Goal: Navigation & Orientation: Find specific page/section

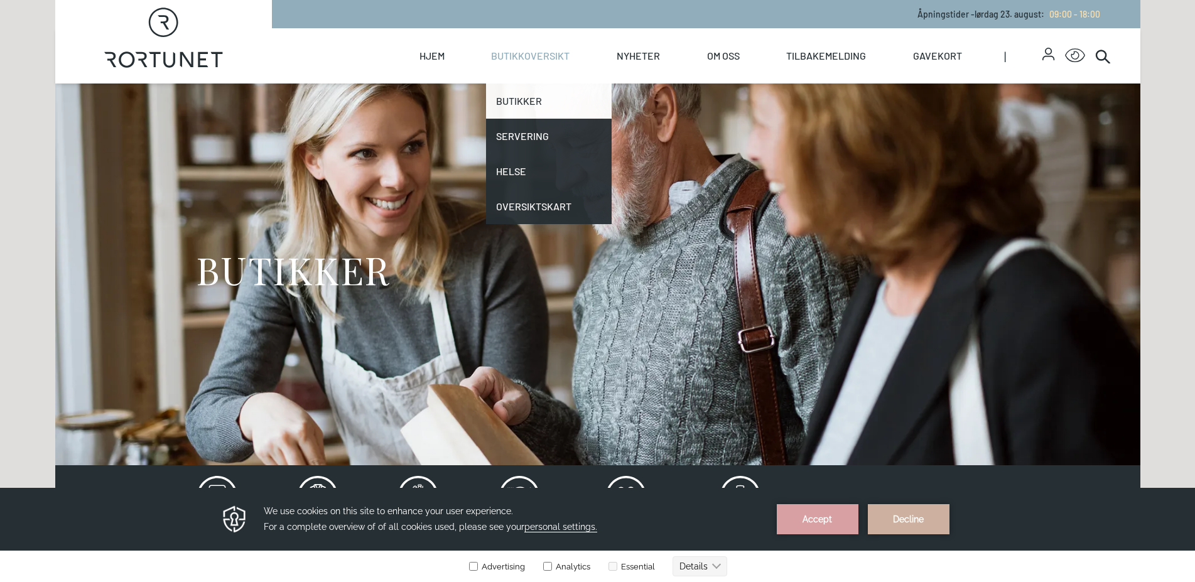
click at [508, 97] on link "Butikker" at bounding box center [549, 100] width 126 height 35
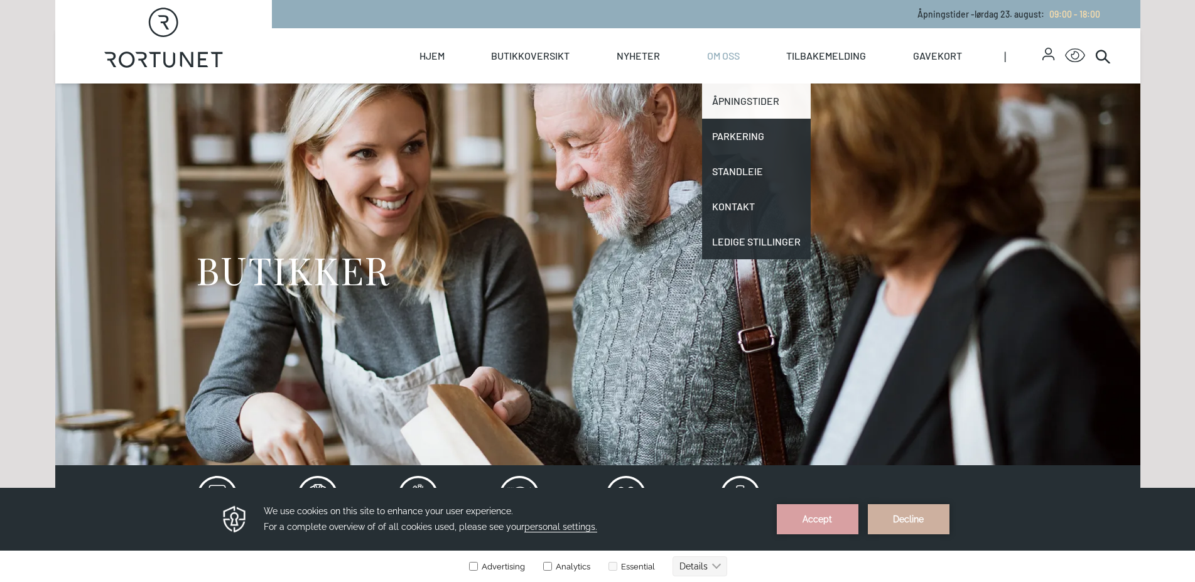
click at [741, 114] on link "Åpningstider" at bounding box center [756, 100] width 109 height 35
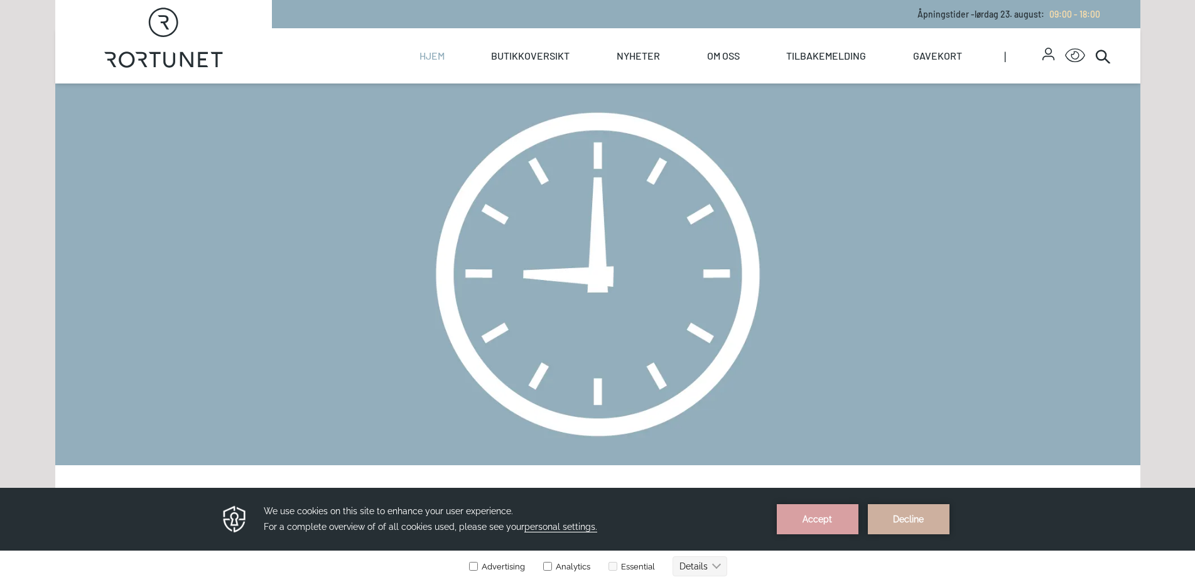
click at [429, 54] on link "Hjem" at bounding box center [431, 55] width 25 height 55
select select "NO"
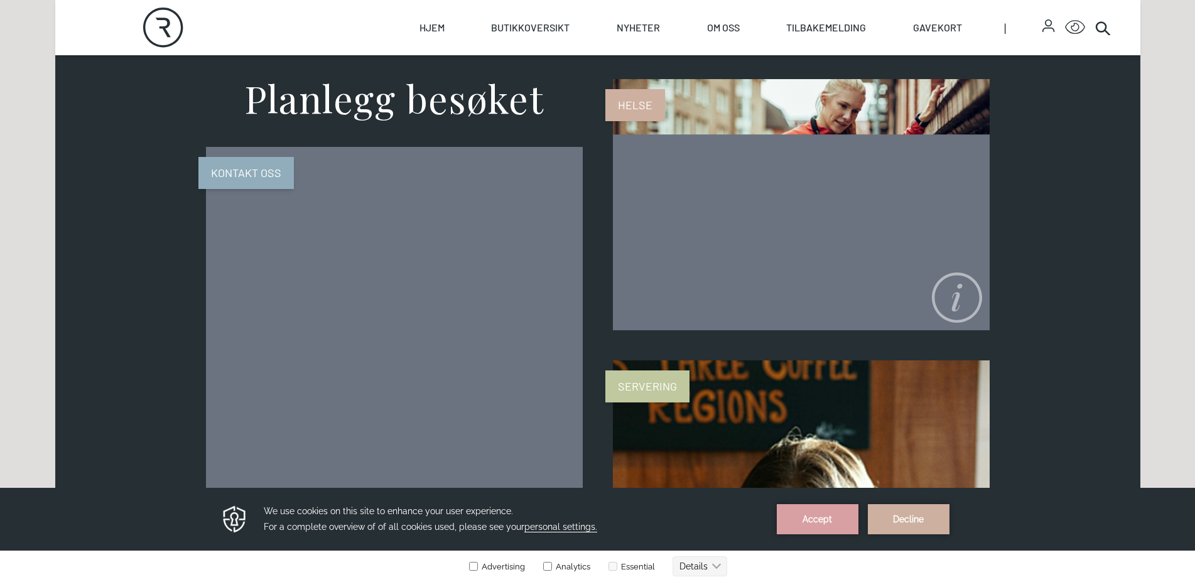
scroll to position [505, 0]
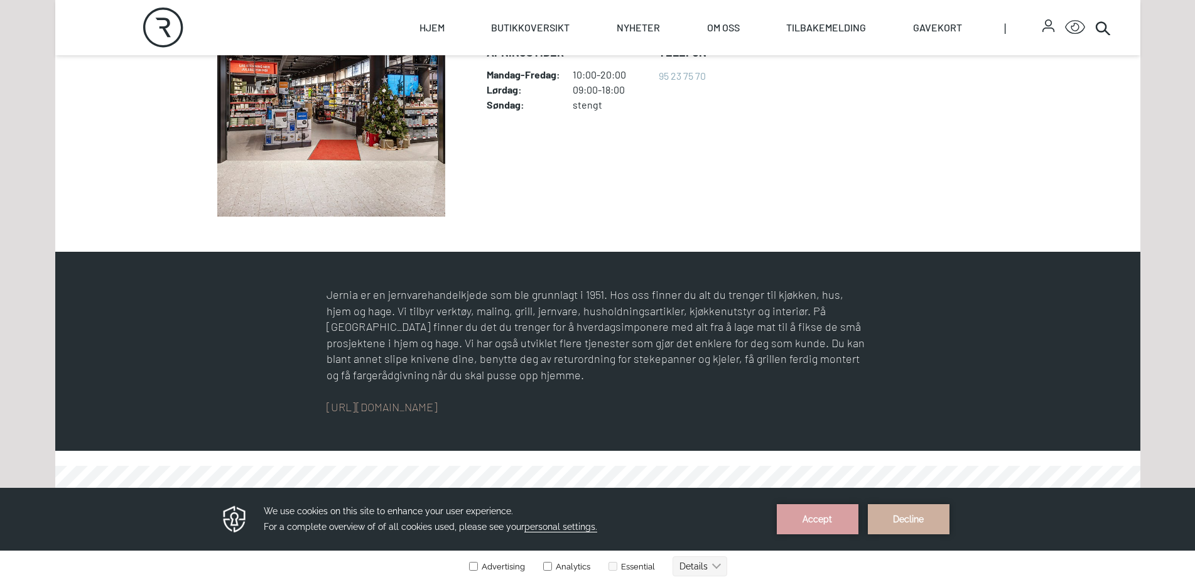
scroll to position [384, 0]
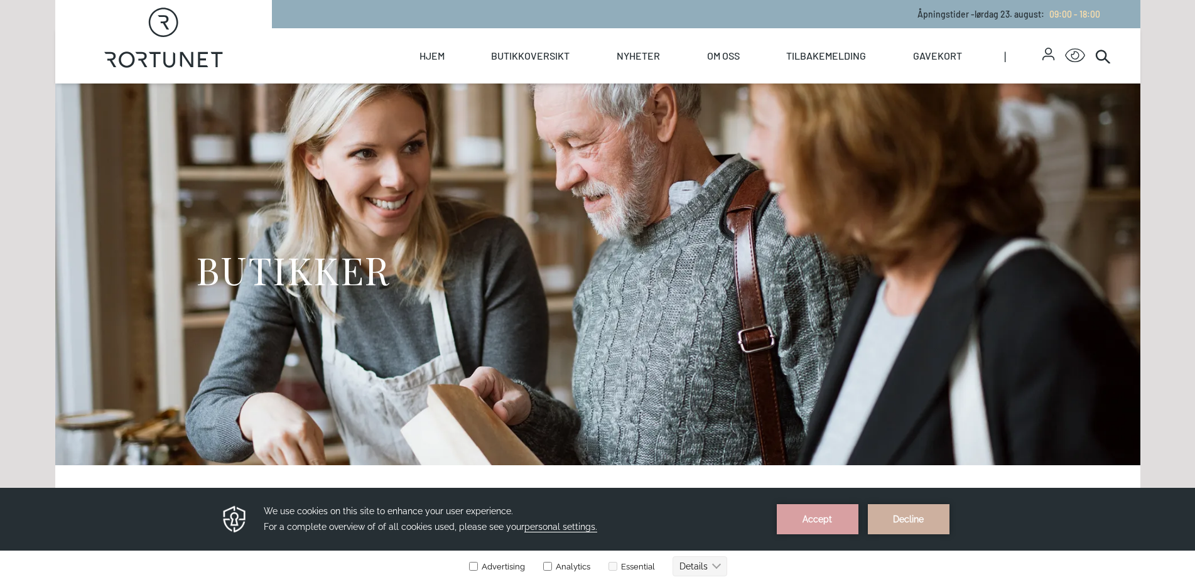
scroll to position [384, 0]
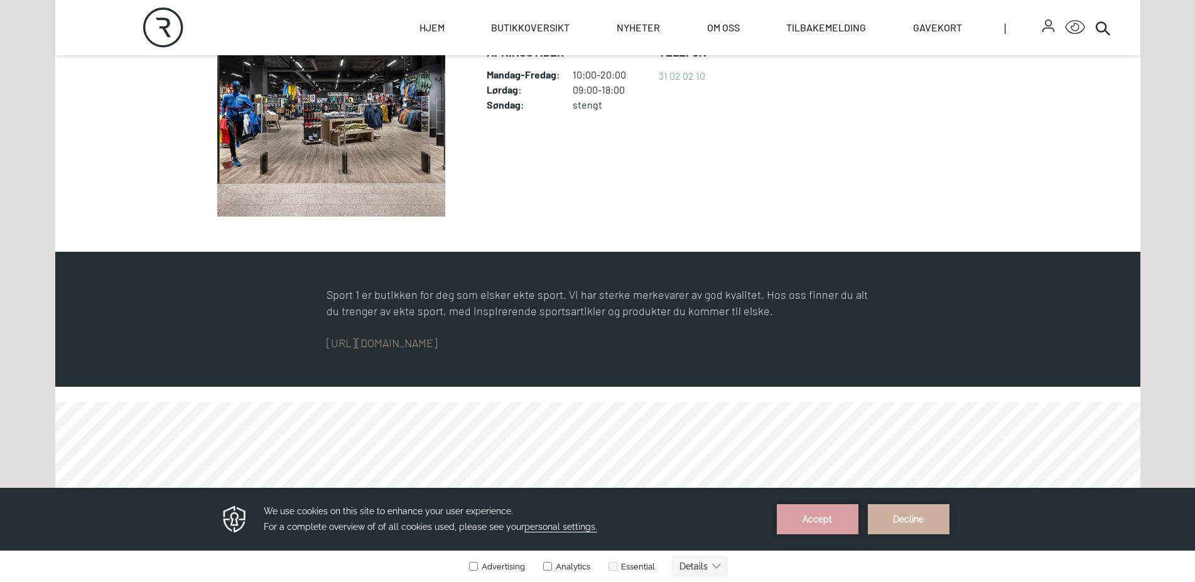
scroll to position [128, 0]
